Goal: Understand site structure: Understand site structure

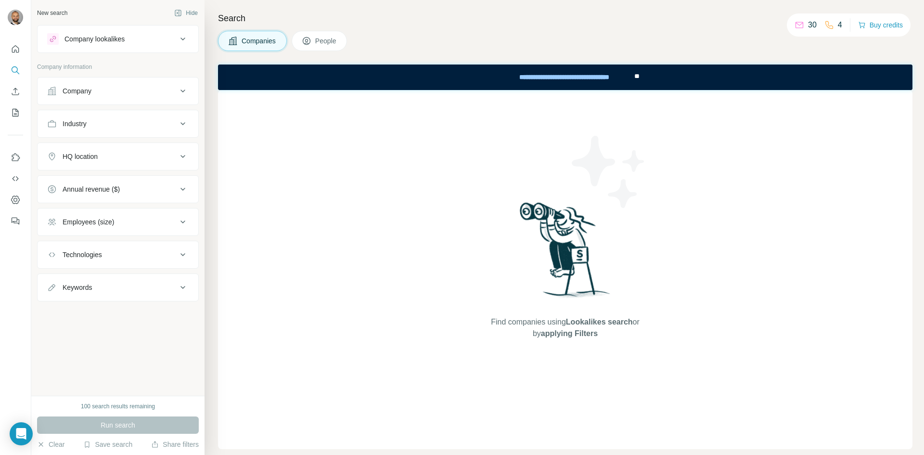
click at [180, 89] on icon at bounding box center [183, 91] width 12 height 12
click at [180, 90] on icon at bounding box center [183, 91] width 12 height 12
click at [17, 154] on icon "Use Surfe on LinkedIn" at bounding box center [16, 158] width 10 height 10
click at [9, 156] on button "Use Surfe on LinkedIn" at bounding box center [15, 157] width 15 height 17
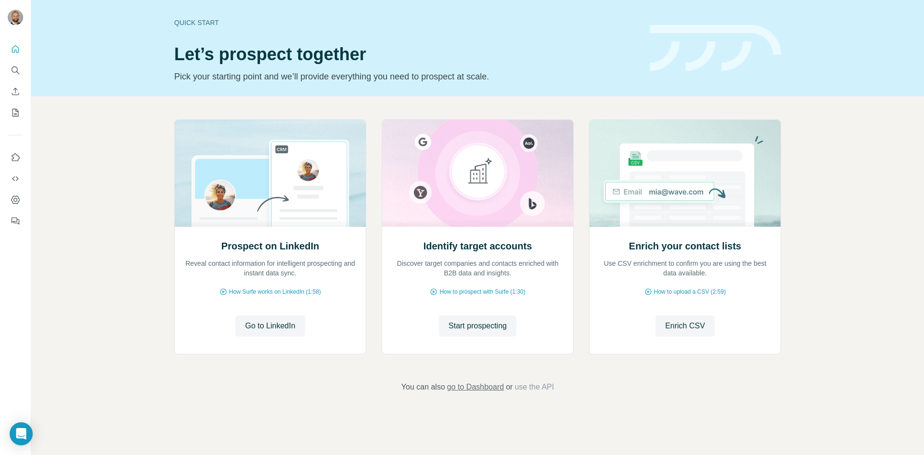
click at [495, 392] on span "go to Dashboard" at bounding box center [475, 387] width 57 height 12
